Goal: Task Accomplishment & Management: Manage account settings

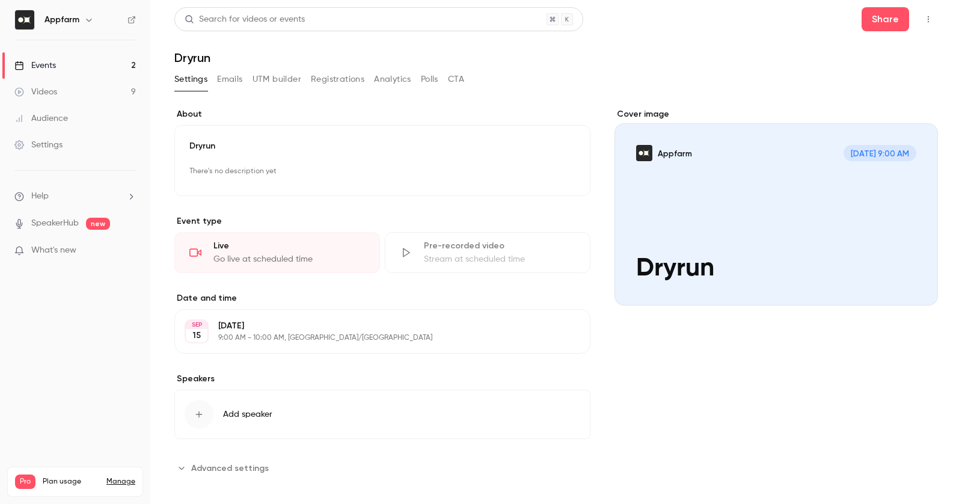
click at [51, 82] on link "Videos 9" at bounding box center [75, 92] width 150 height 26
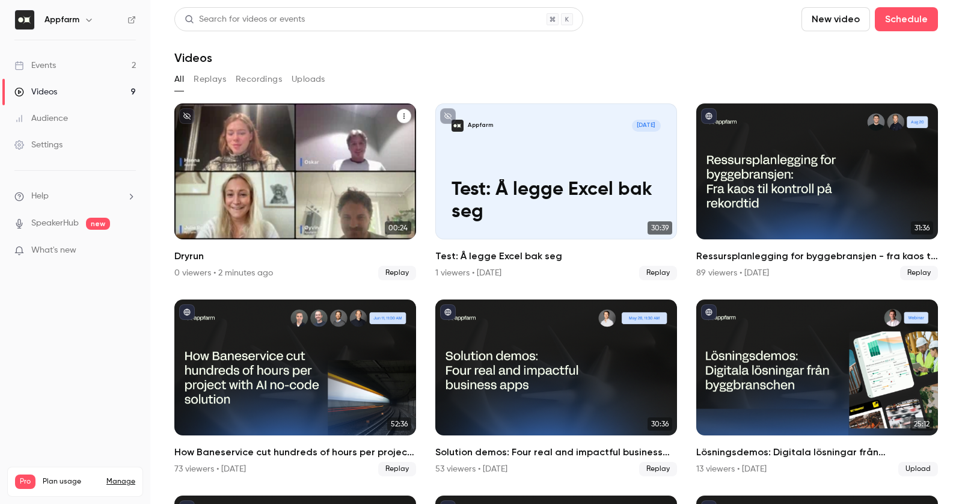
click at [405, 118] on icon "Dryrun" at bounding box center [404, 115] width 7 height 7
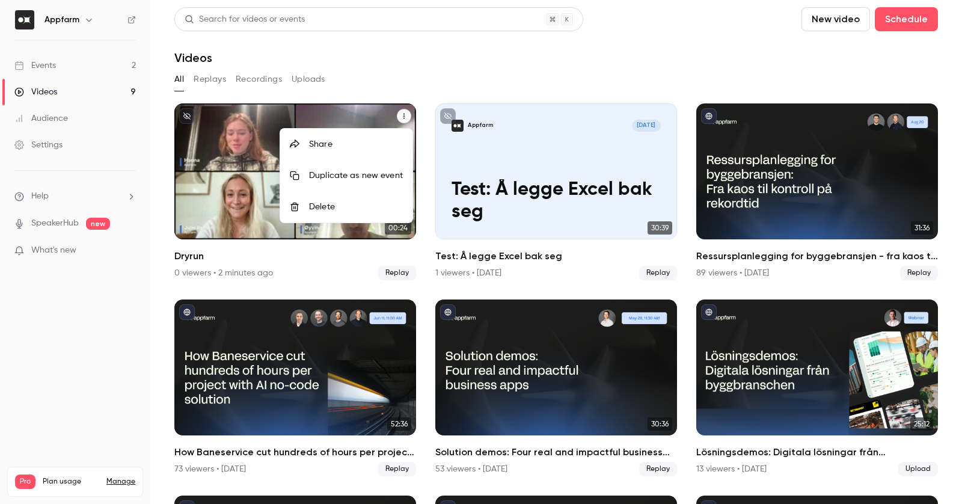
click at [391, 203] on div "Delete" at bounding box center [356, 207] width 94 height 12
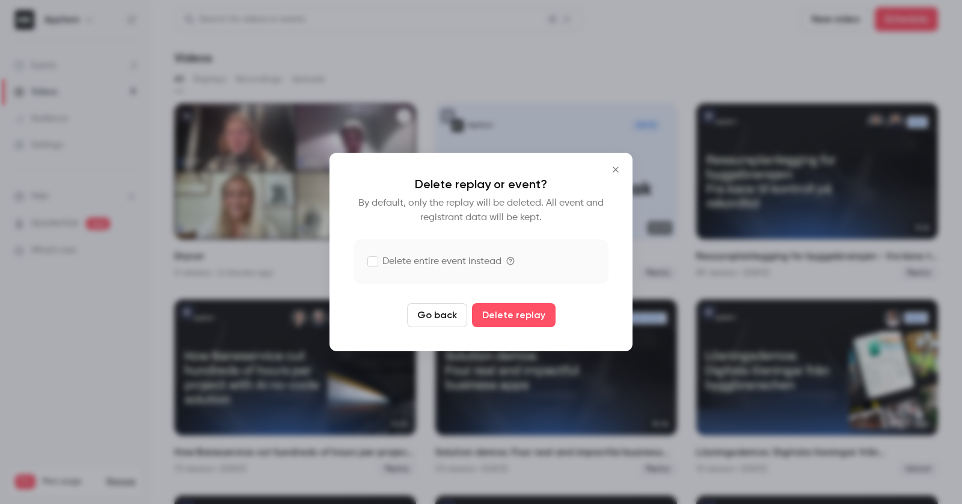
click at [434, 259] on label "Delete entire event instead" at bounding box center [435, 261] width 134 height 14
click at [516, 314] on button "Delete replay and event" at bounding box center [514, 315] width 134 height 24
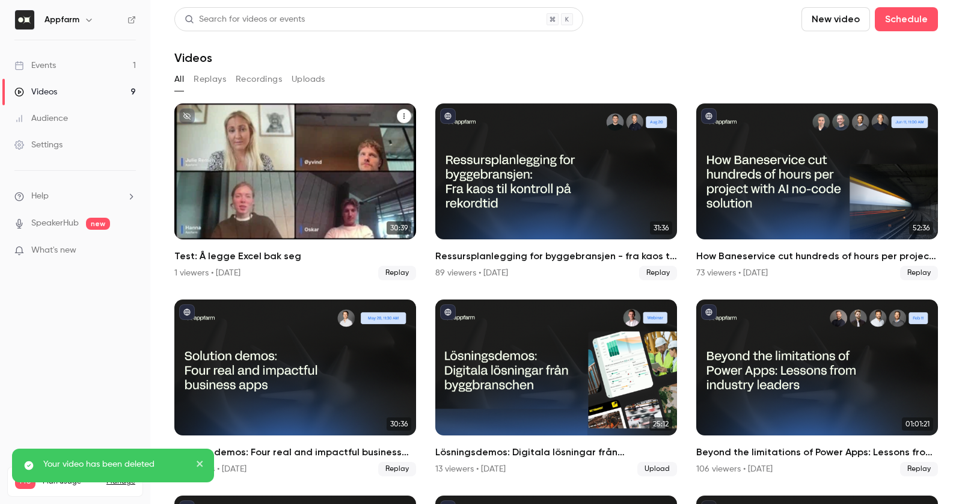
click at [407, 116] on icon "Test: Å legge Excel bak seg" at bounding box center [404, 115] width 7 height 7
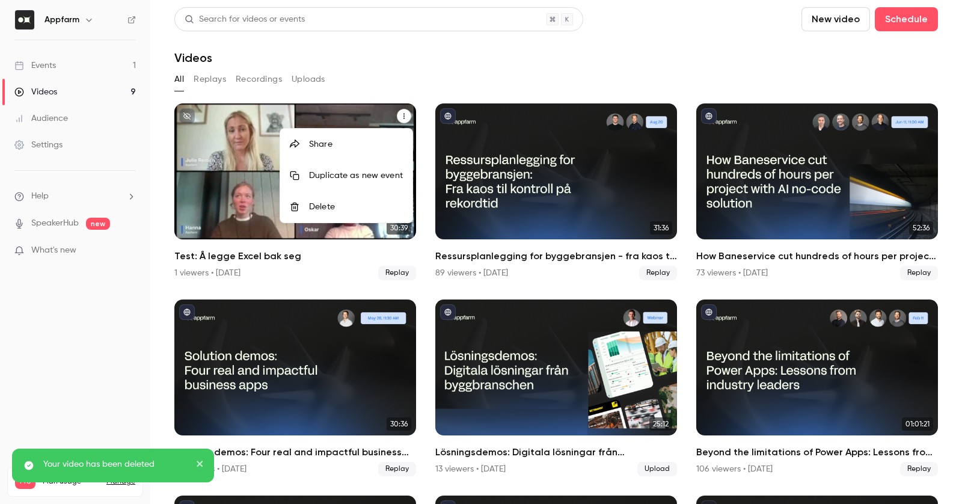
click at [390, 203] on div "Delete" at bounding box center [356, 207] width 94 height 12
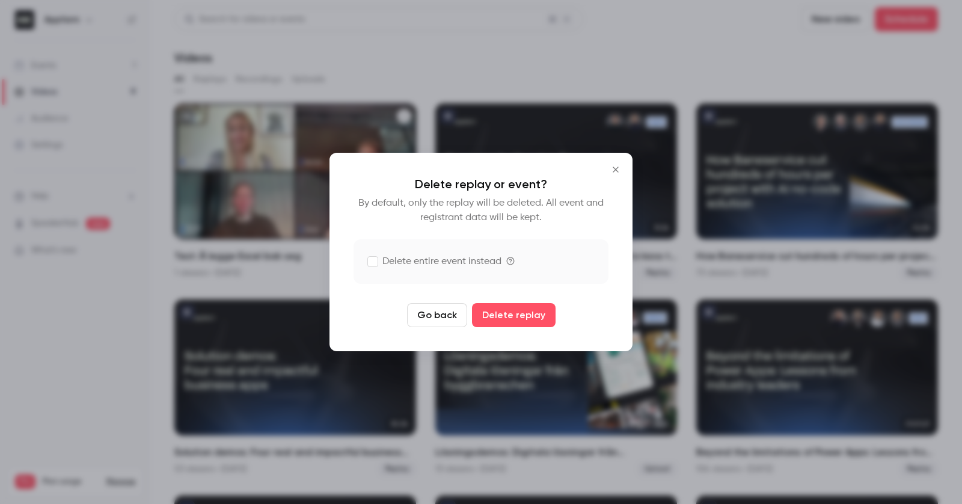
click at [450, 252] on label "Delete entire event instead" at bounding box center [481, 261] width 255 height 45
click at [523, 323] on button "Delete replay and event" at bounding box center [514, 315] width 134 height 24
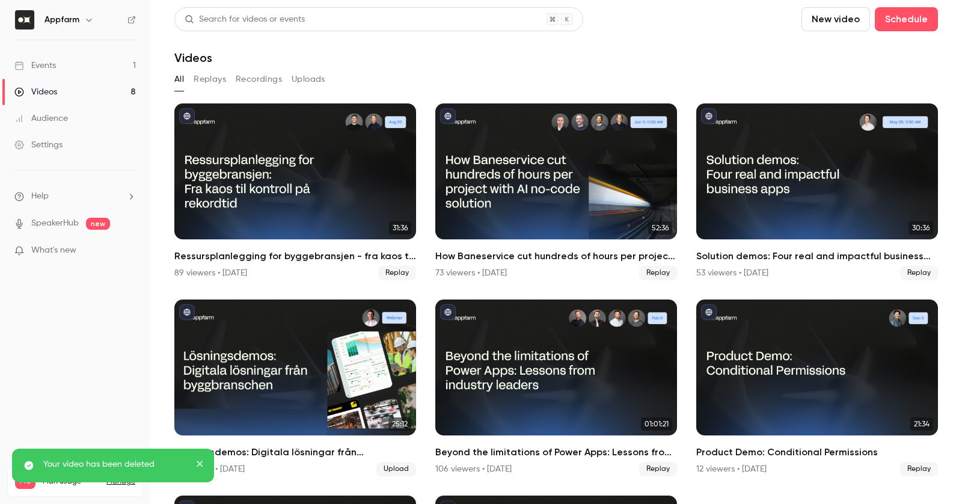
click at [198, 463] on icon "close" at bounding box center [200, 464] width 8 height 10
